Goal: Find specific page/section: Find specific page/section

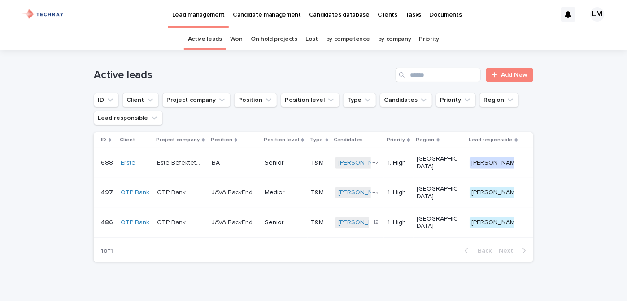
click at [331, 13] on p "Candidates database" at bounding box center [339, 9] width 61 height 19
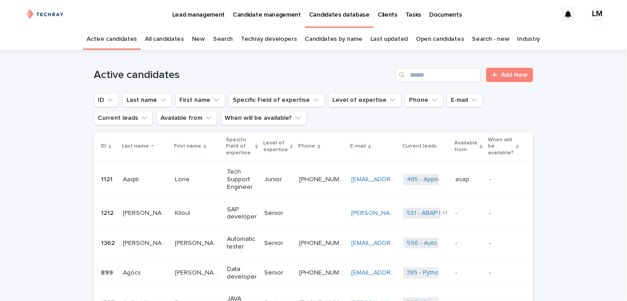
click at [205, 41] on link "New" at bounding box center [198, 39] width 13 height 21
